Goal: Task Accomplishment & Management: Use online tool/utility

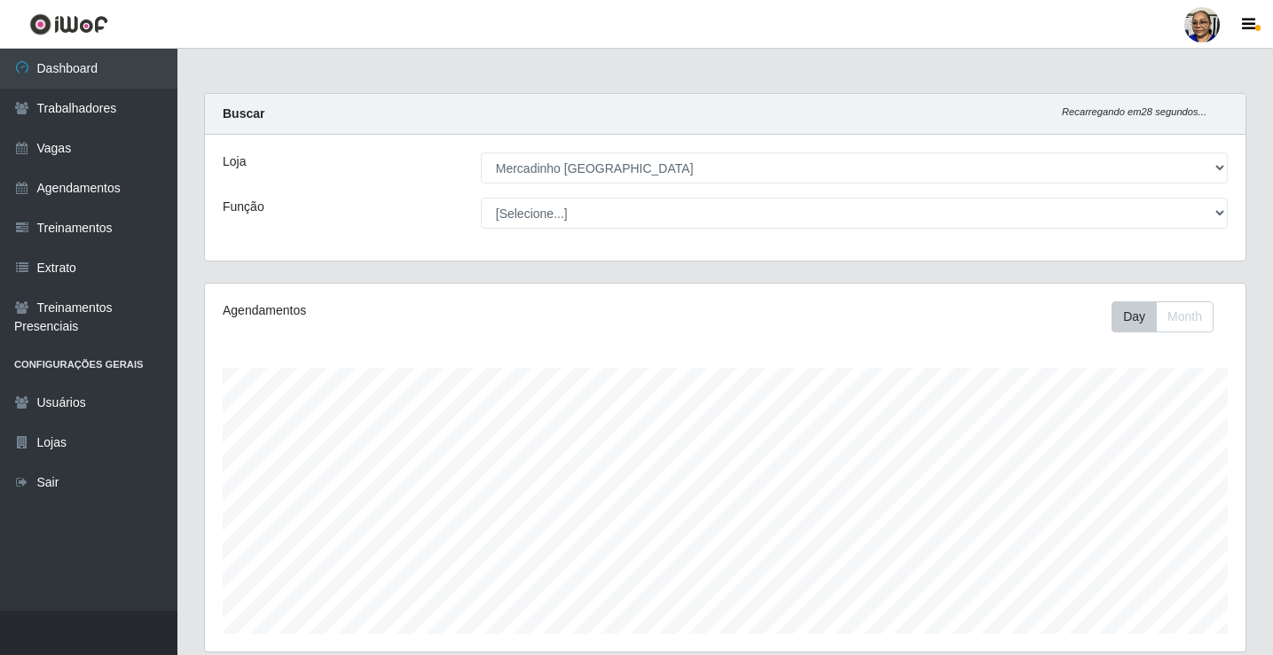
select select "345"
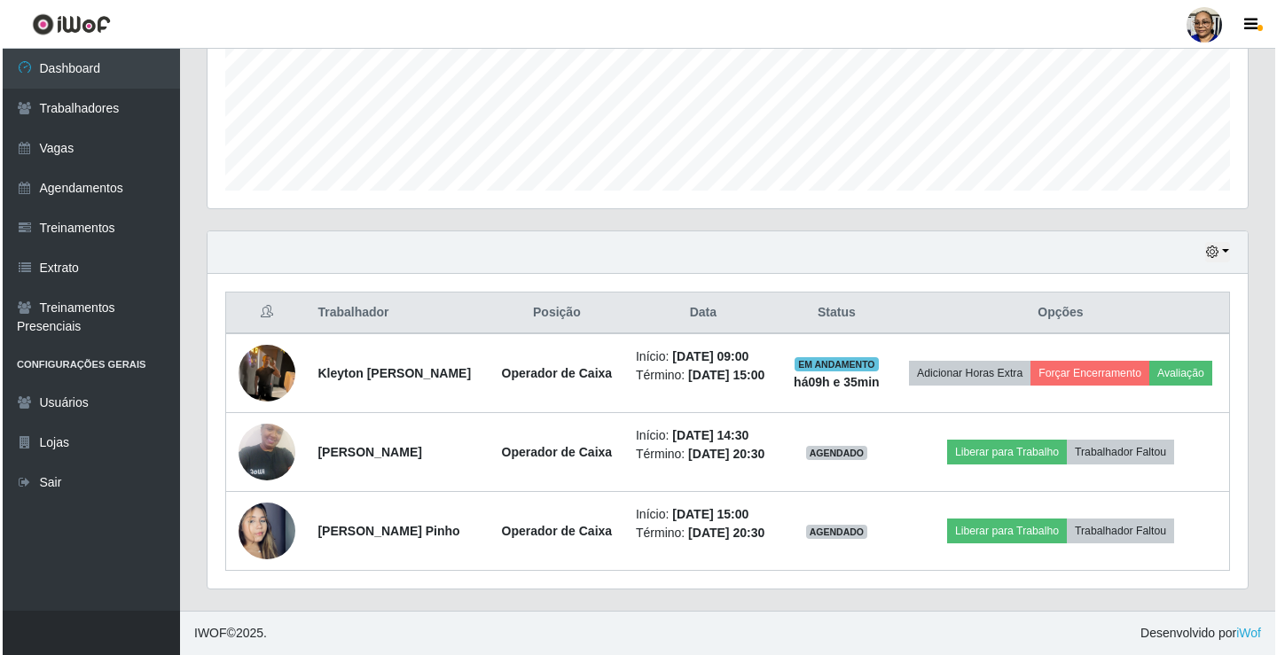
scroll to position [368, 1040]
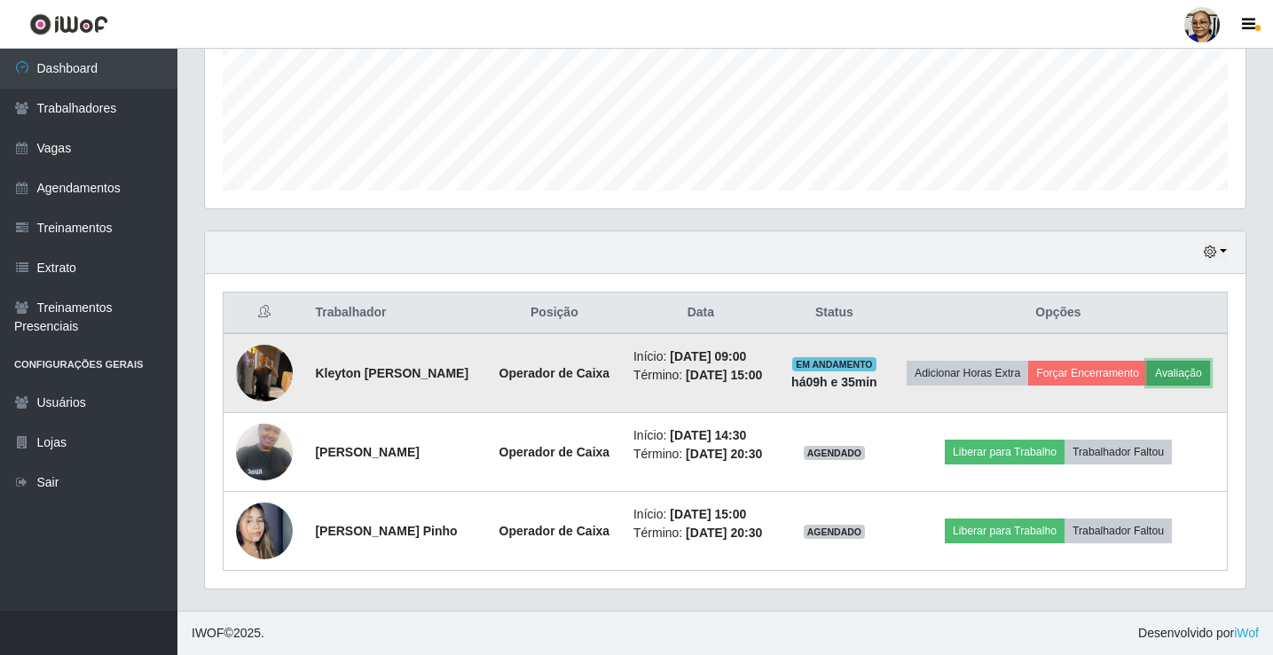
click at [1147, 361] on button "Avaliação" at bounding box center [1178, 373] width 63 height 25
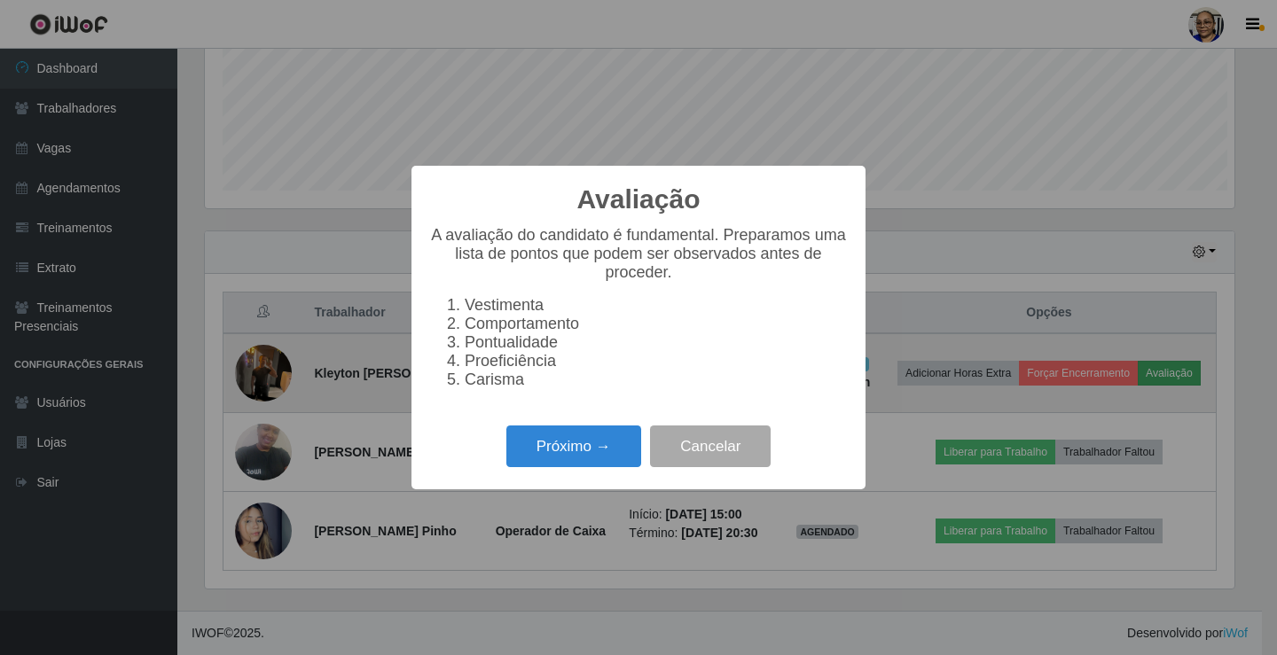
scroll to position [368, 1030]
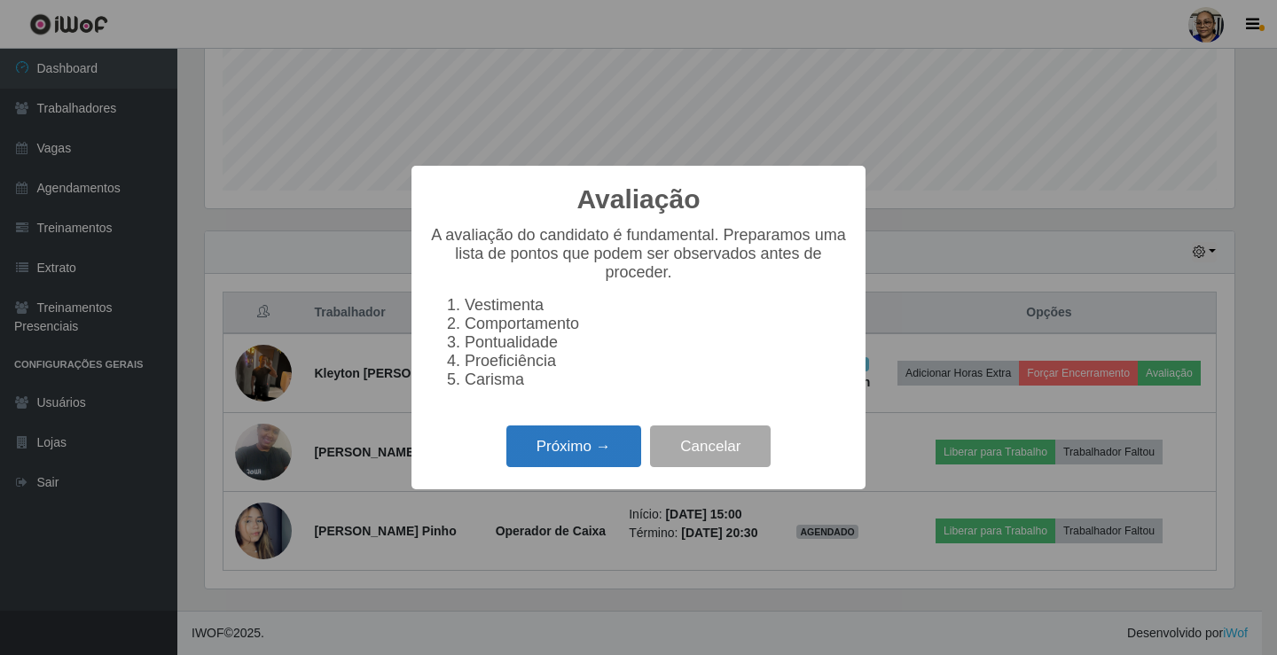
click at [579, 456] on button "Próximo →" at bounding box center [573, 447] width 135 height 42
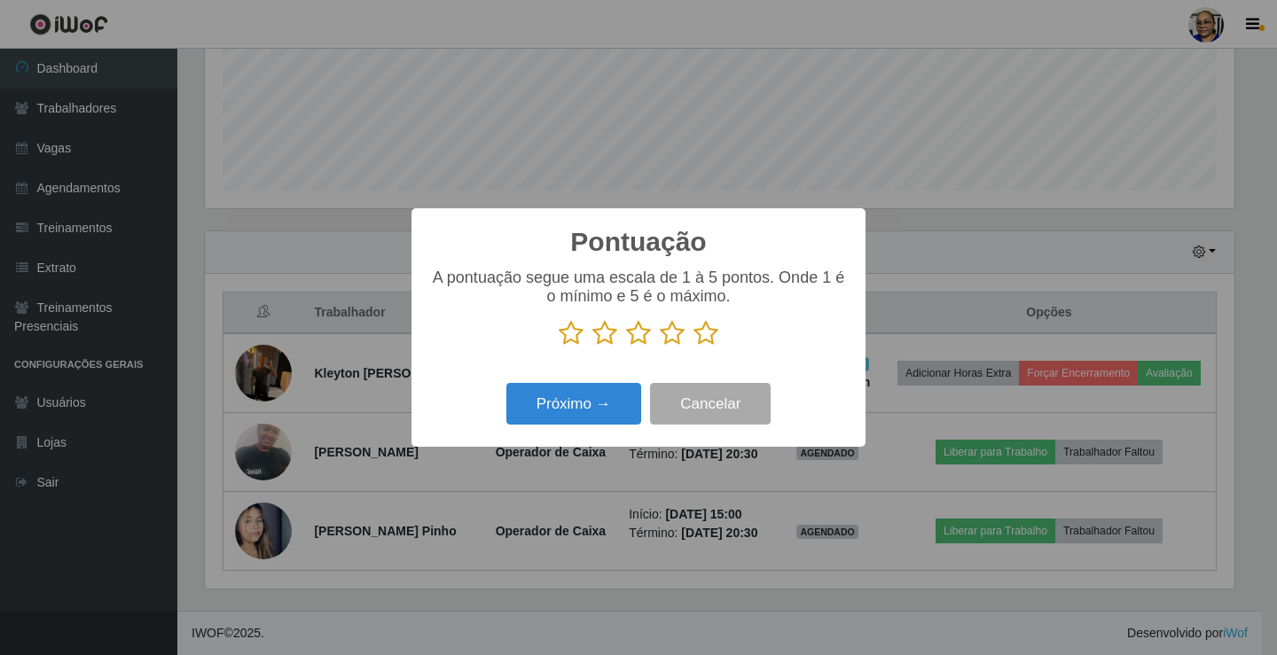
scroll to position [886564, 885903]
click at [701, 327] on icon at bounding box center [706, 333] width 25 height 27
click at [694, 347] on input "radio" at bounding box center [694, 347] width 0 height 0
click at [602, 412] on button "Próximo →" at bounding box center [573, 404] width 135 height 42
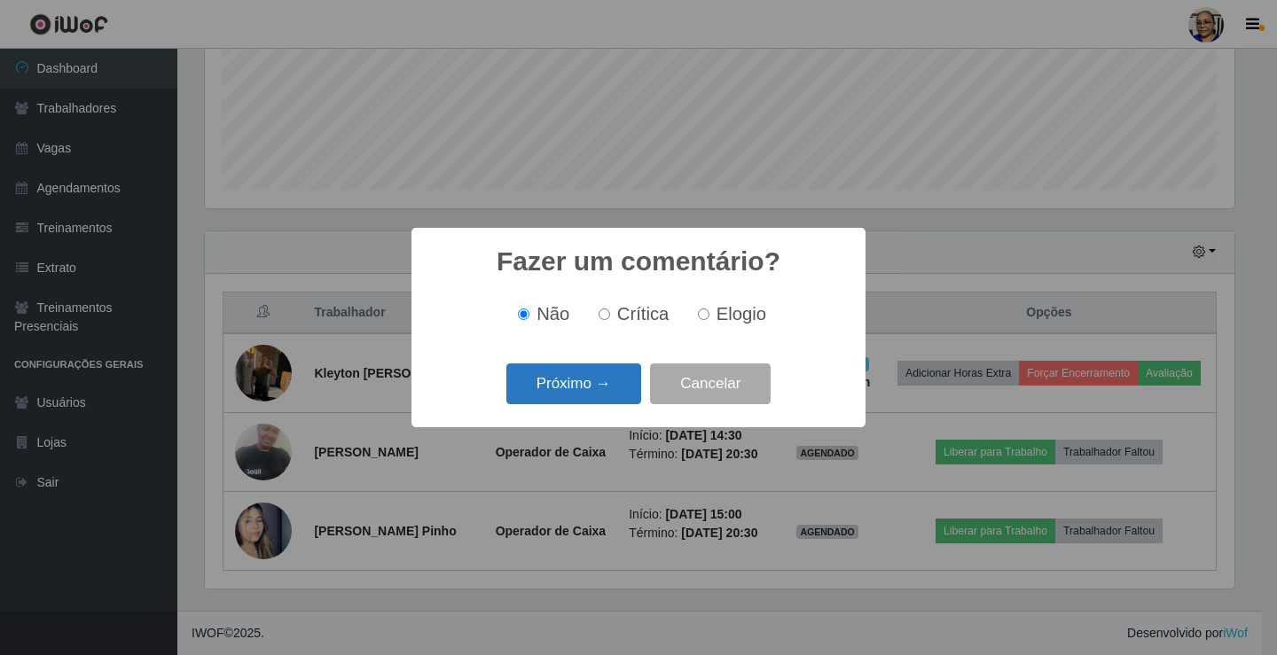
click at [604, 396] on button "Próximo →" at bounding box center [573, 385] width 135 height 42
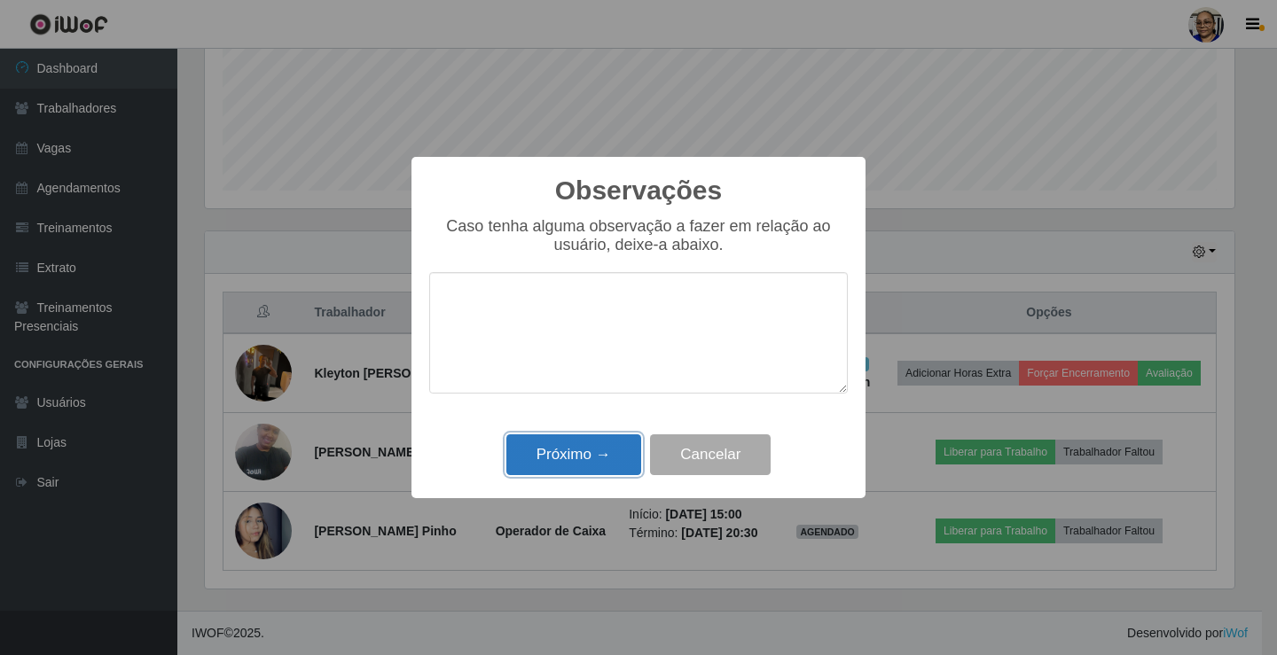
click at [608, 450] on button "Próximo →" at bounding box center [573, 456] width 135 height 42
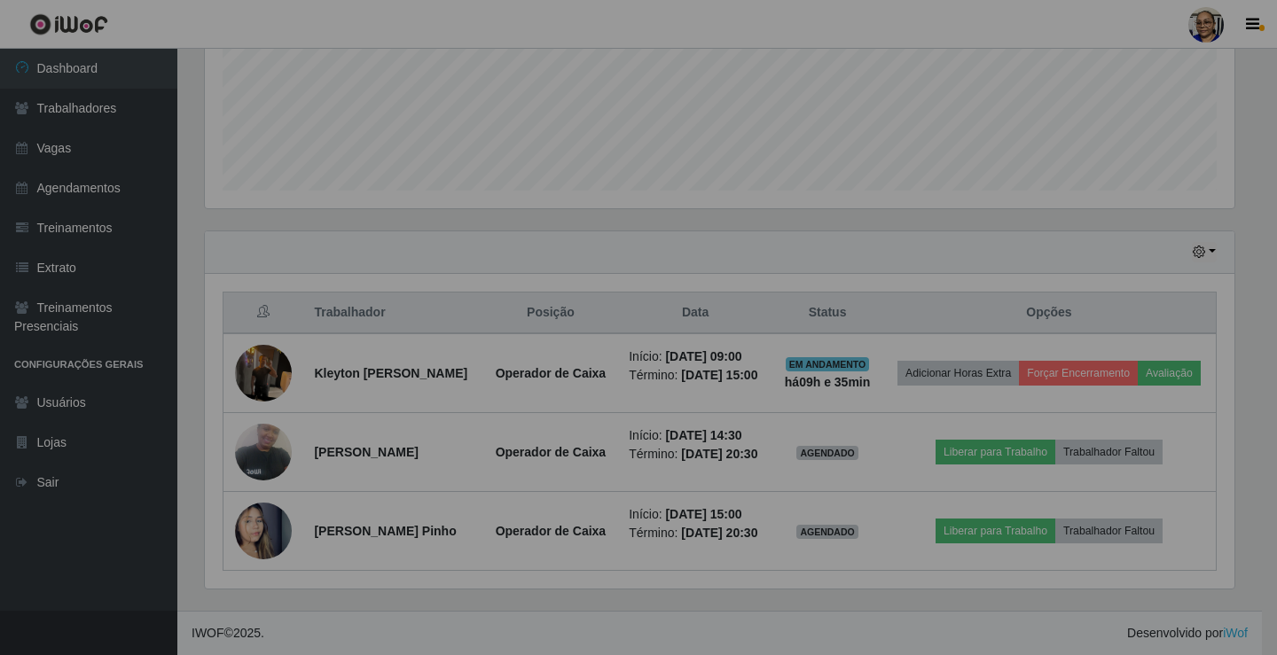
scroll to position [368, 1040]
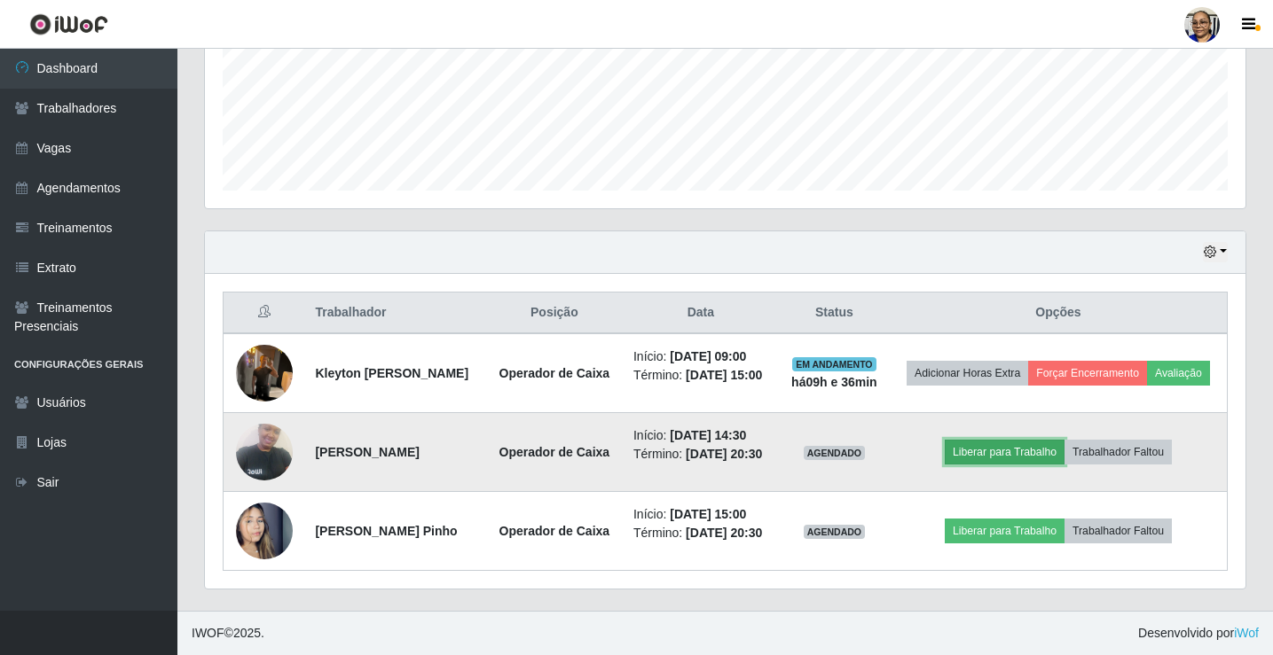
click at [1042, 440] on button "Liberar para Trabalho" at bounding box center [1005, 452] width 120 height 25
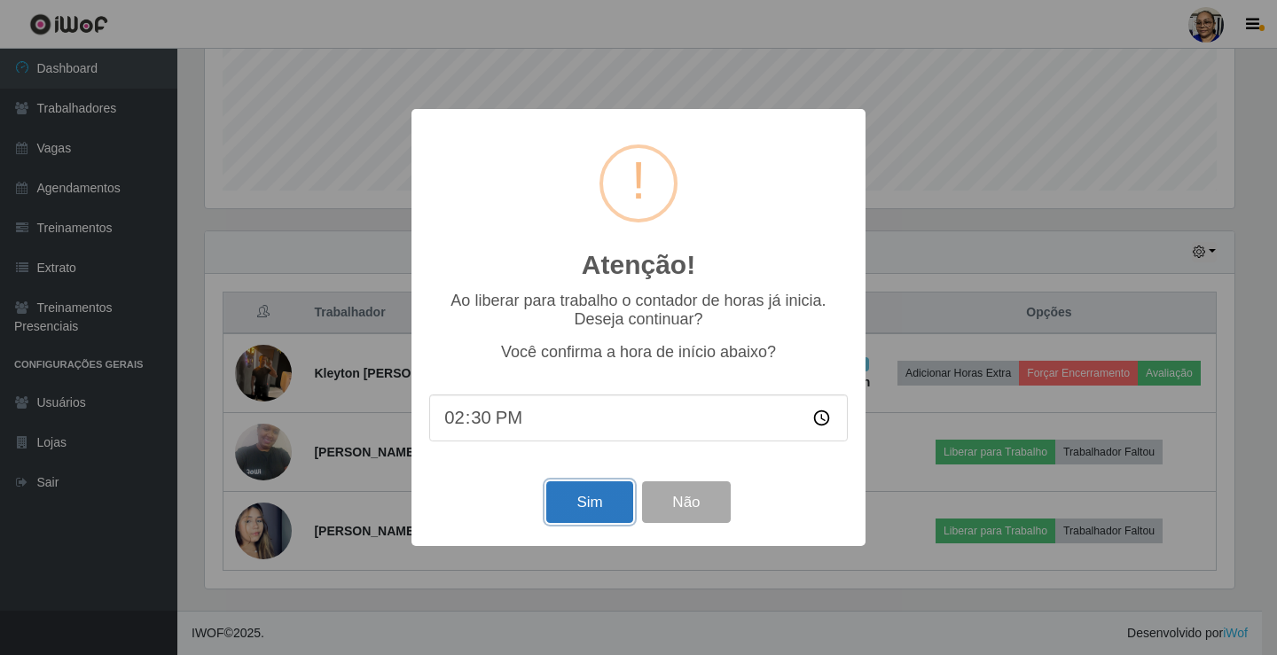
click at [611, 498] on button "Sim" at bounding box center [589, 503] width 86 height 42
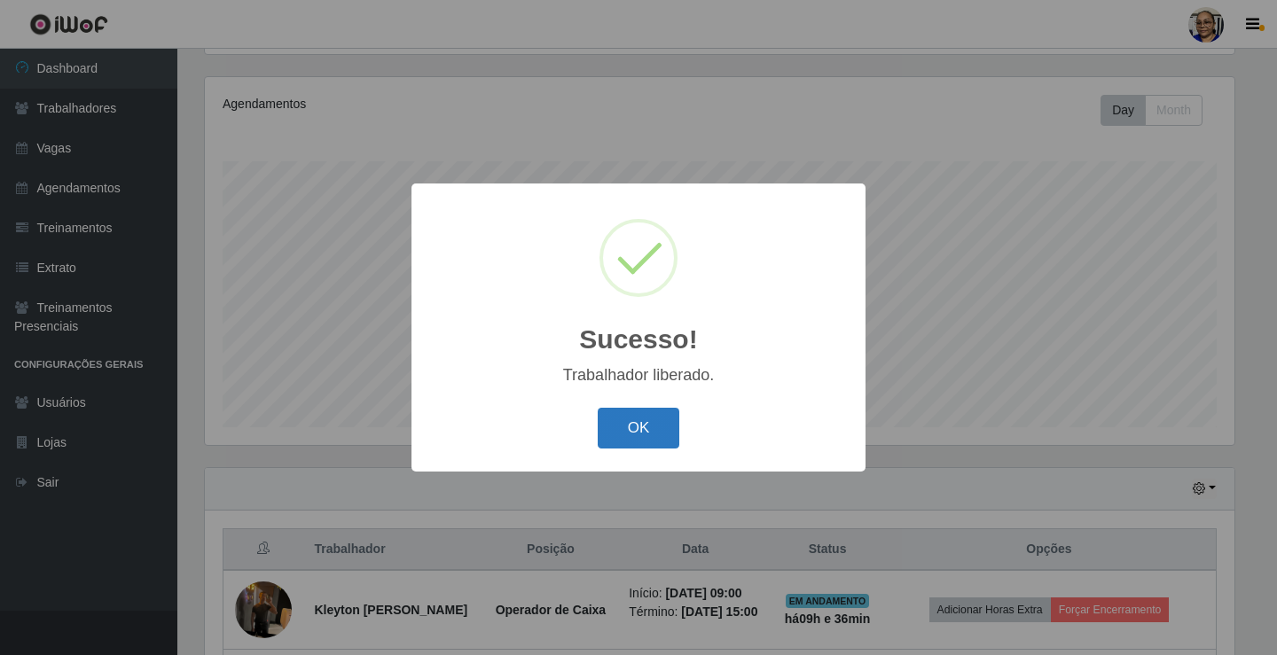
click at [649, 444] on button "OK" at bounding box center [639, 429] width 82 height 42
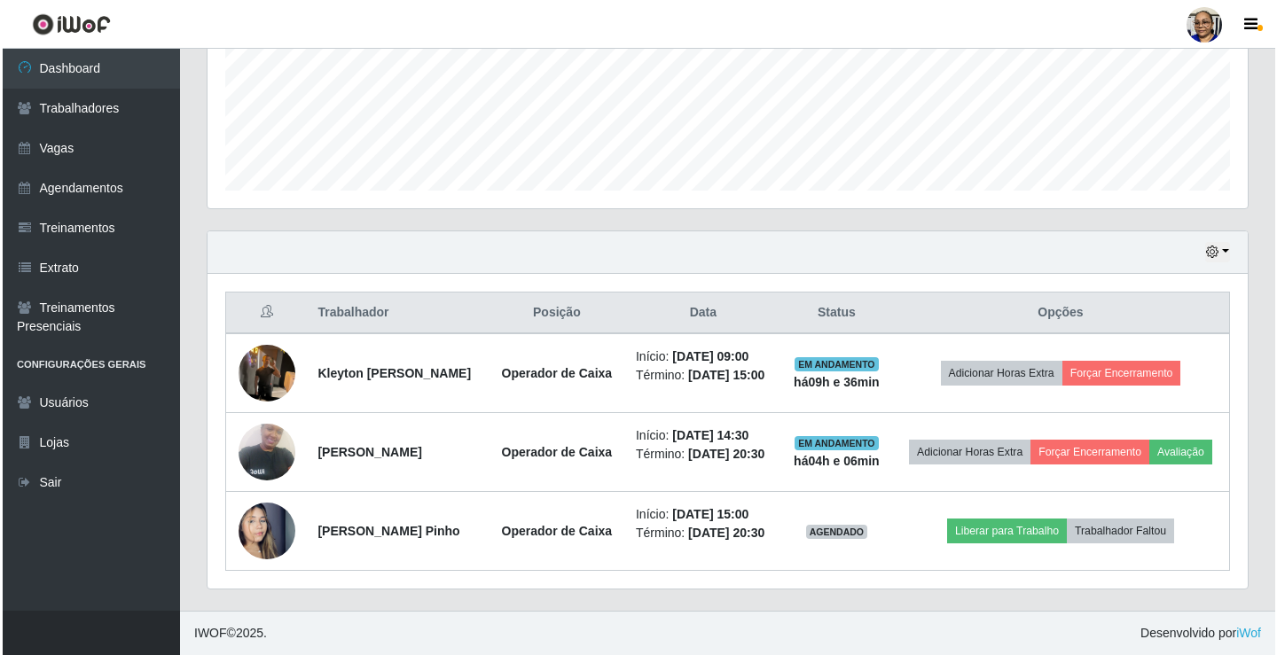
scroll to position [483, 0]
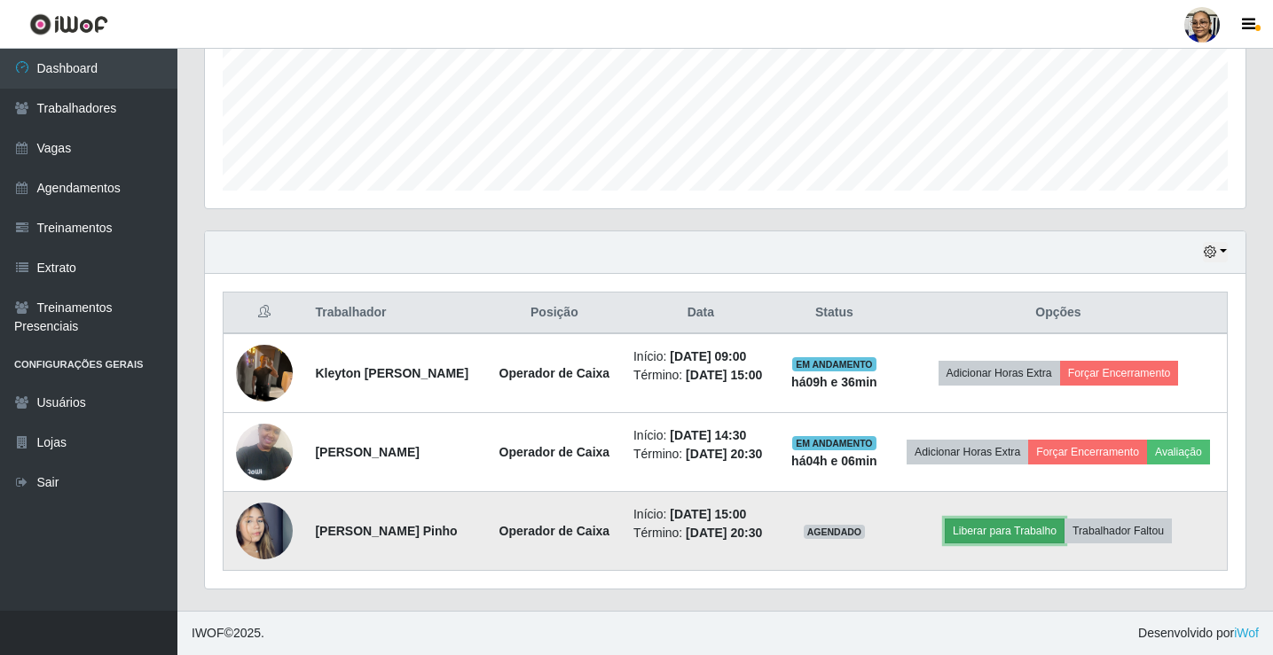
click at [1035, 529] on button "Liberar para Trabalho" at bounding box center [1005, 531] width 120 height 25
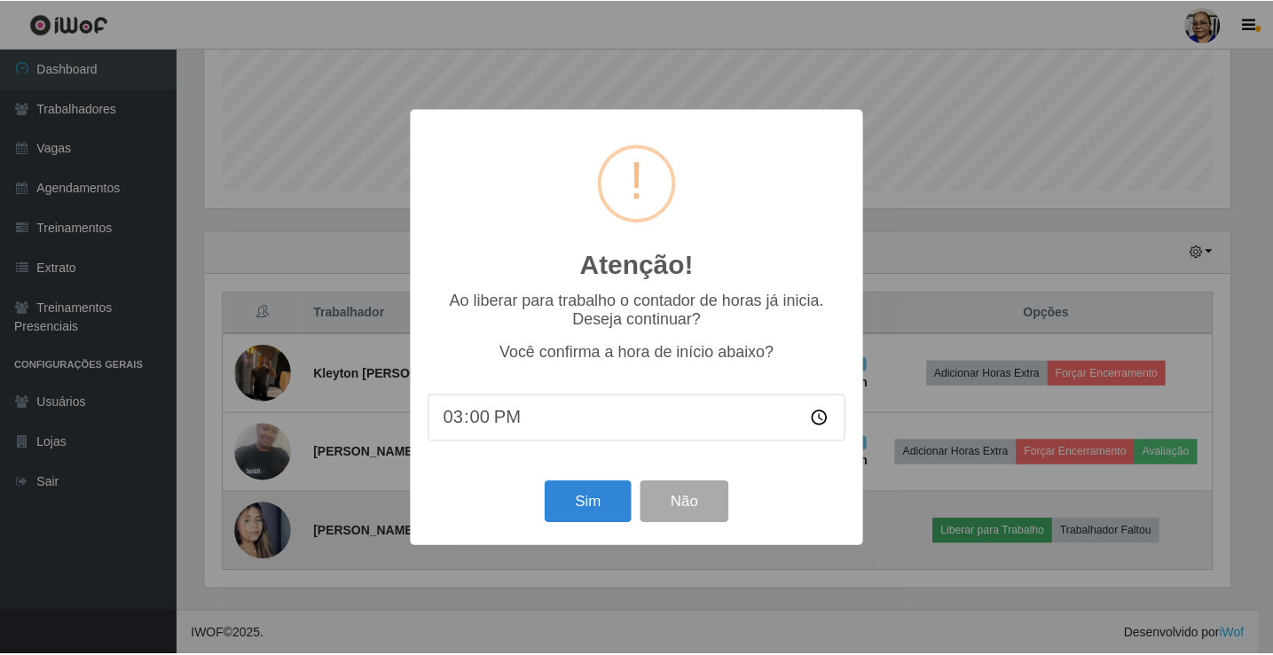
scroll to position [368, 1030]
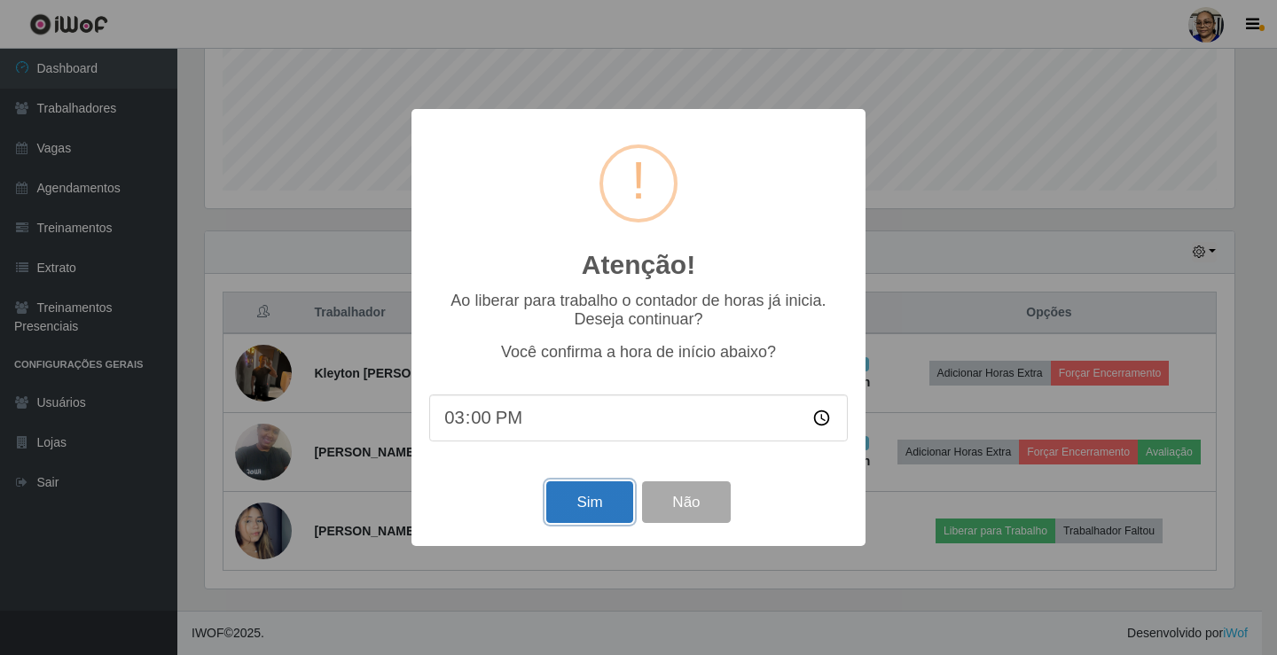
click at [598, 498] on button "Sim" at bounding box center [589, 503] width 86 height 42
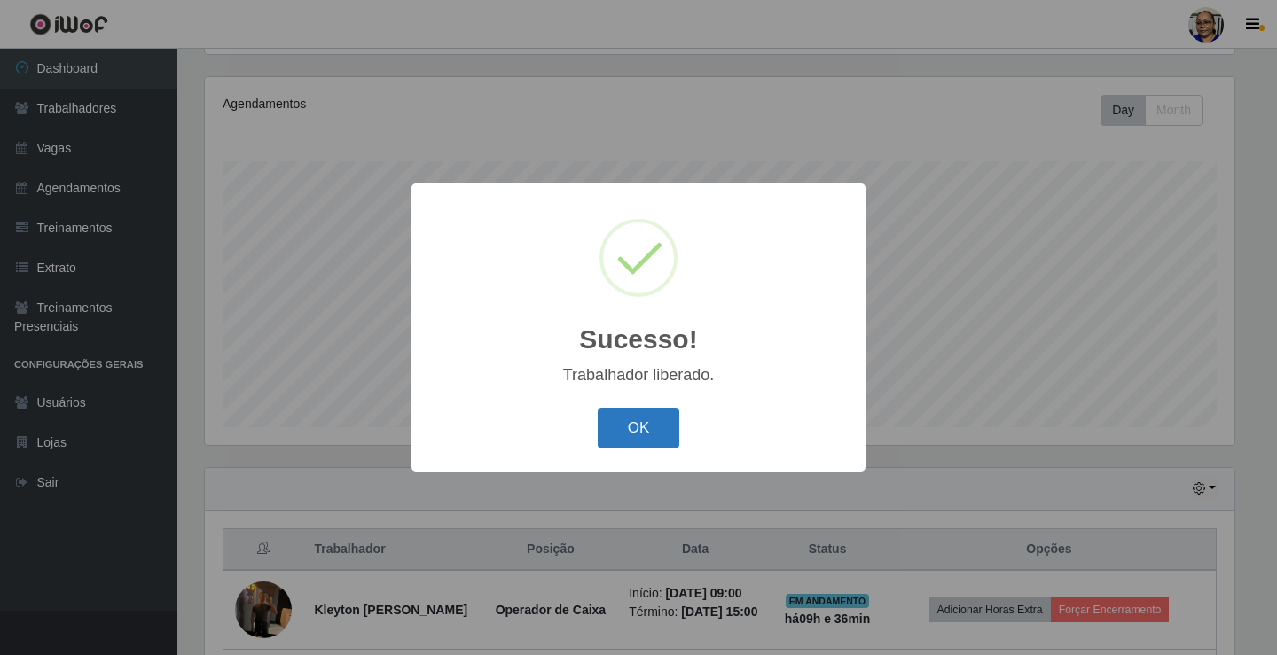
click at [655, 430] on button "OK" at bounding box center [639, 429] width 82 height 42
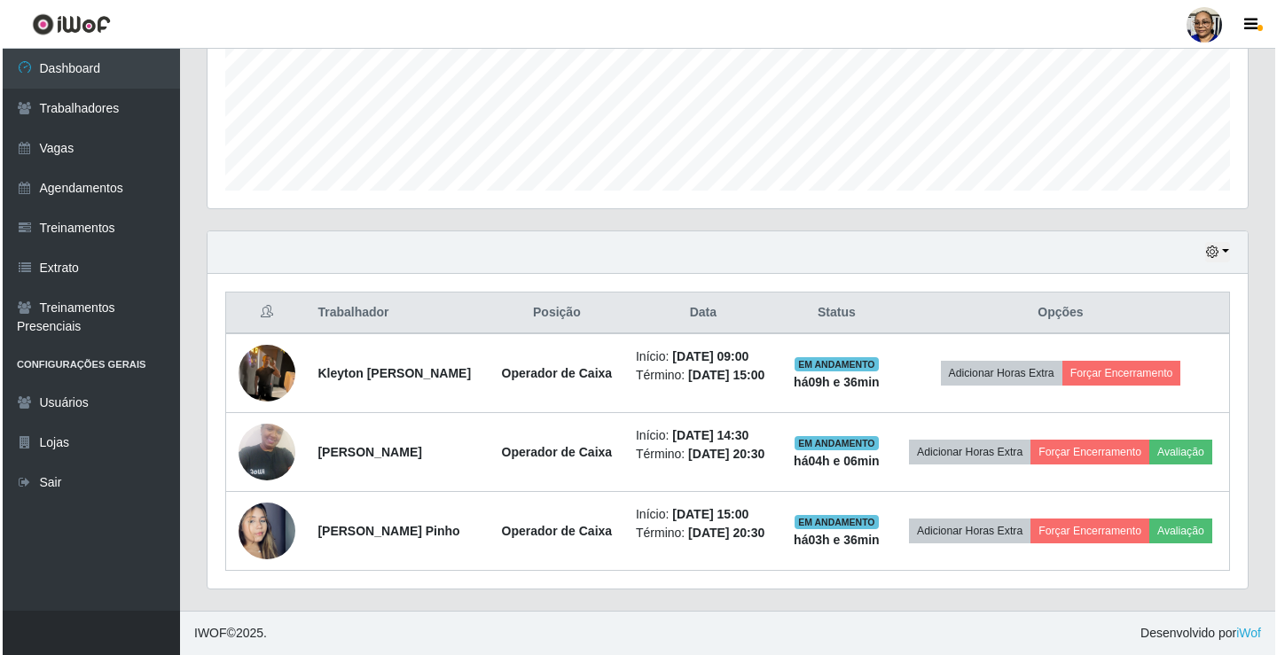
scroll to position [473, 0]
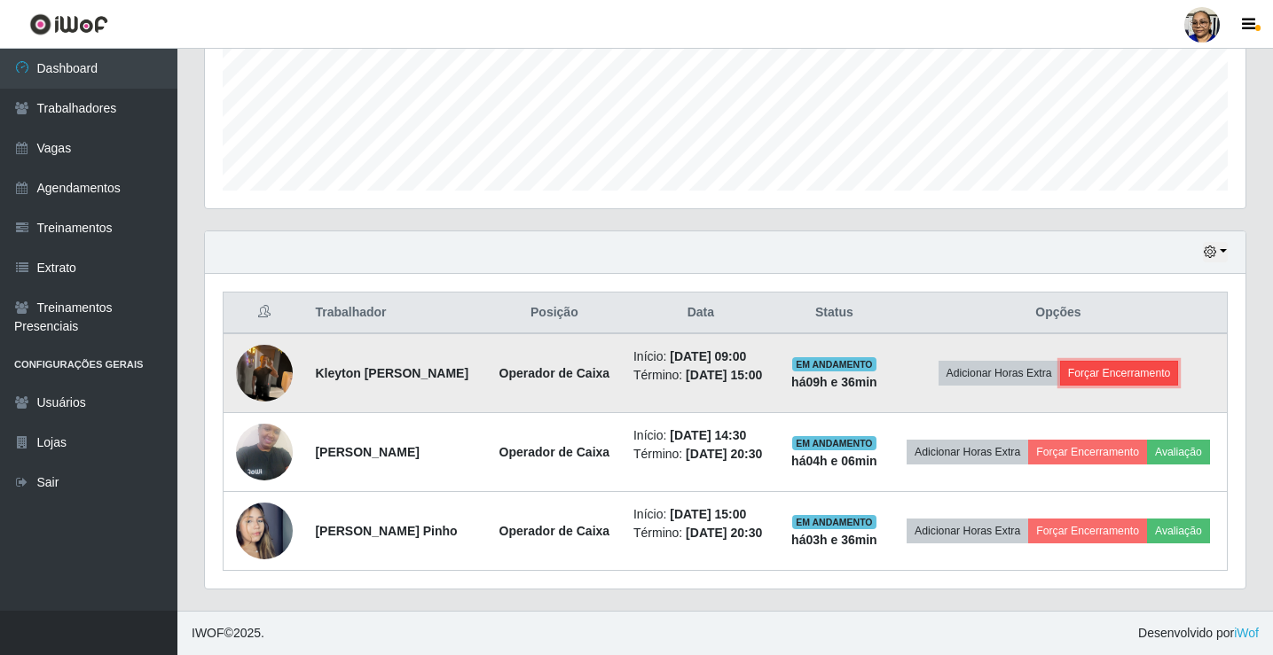
click at [1139, 361] on button "Forçar Encerramento" at bounding box center [1119, 373] width 119 height 25
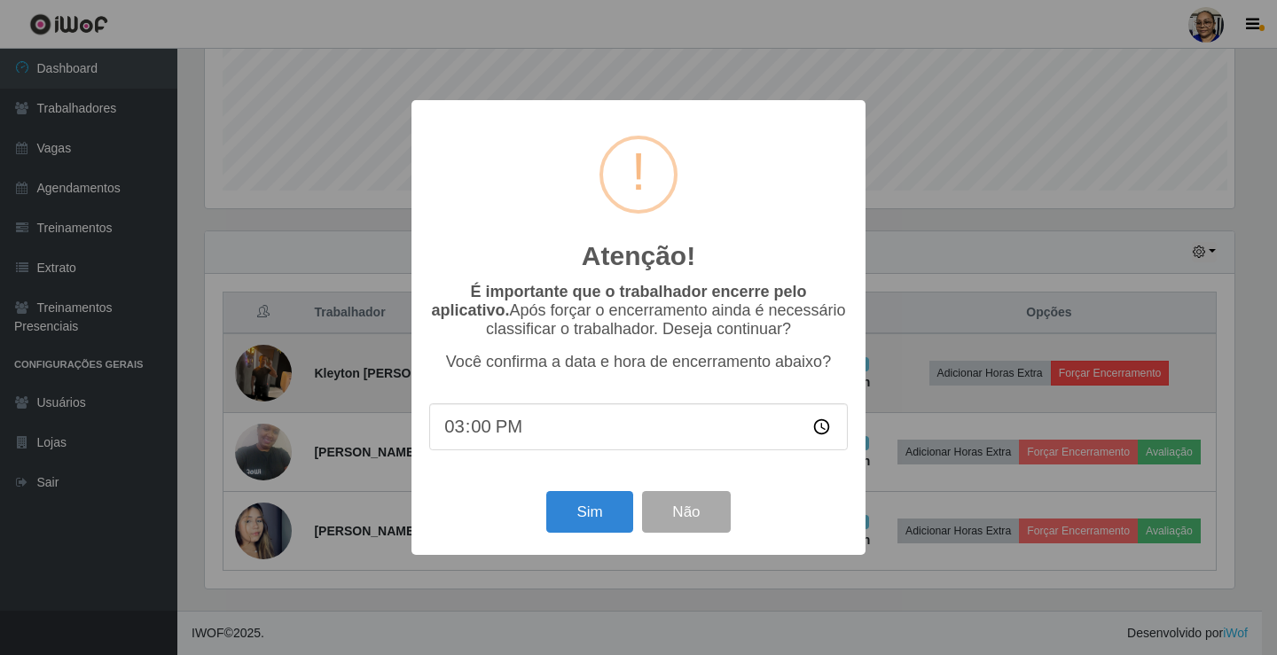
scroll to position [0, 0]
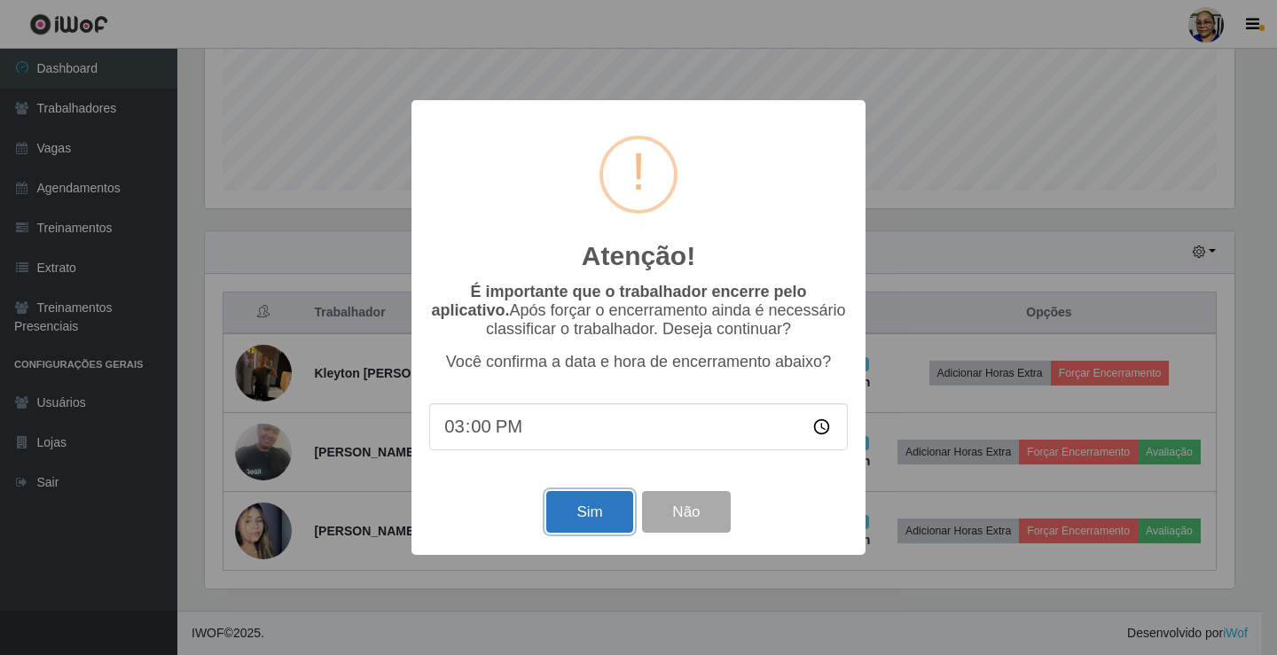
click at [595, 509] on button "Sim" at bounding box center [589, 512] width 86 height 42
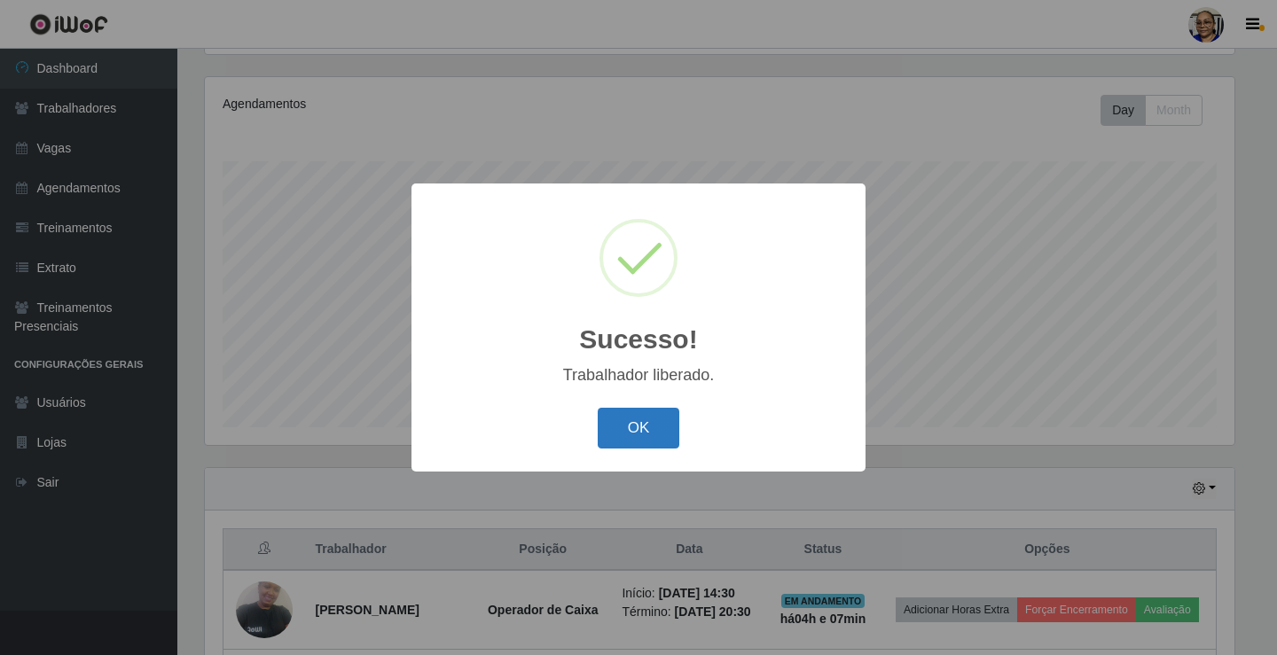
click at [641, 433] on button "OK" at bounding box center [639, 429] width 82 height 42
